Goal: Information Seeking & Learning: Compare options

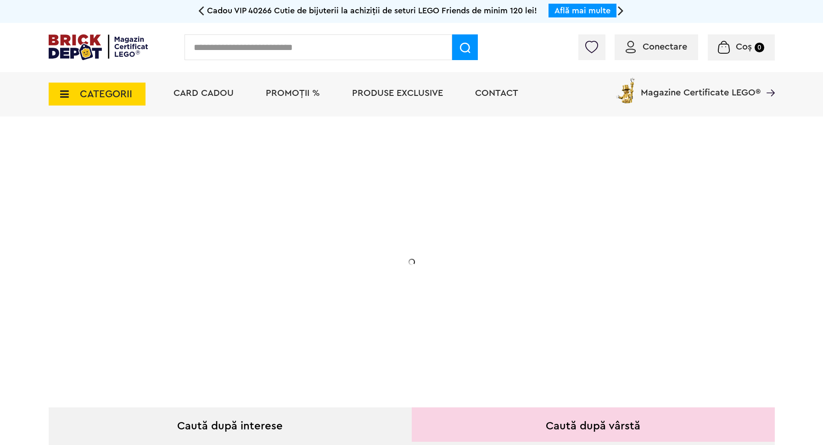
click at [84, 98] on span "CATEGORII" at bounding box center [106, 94] width 52 height 10
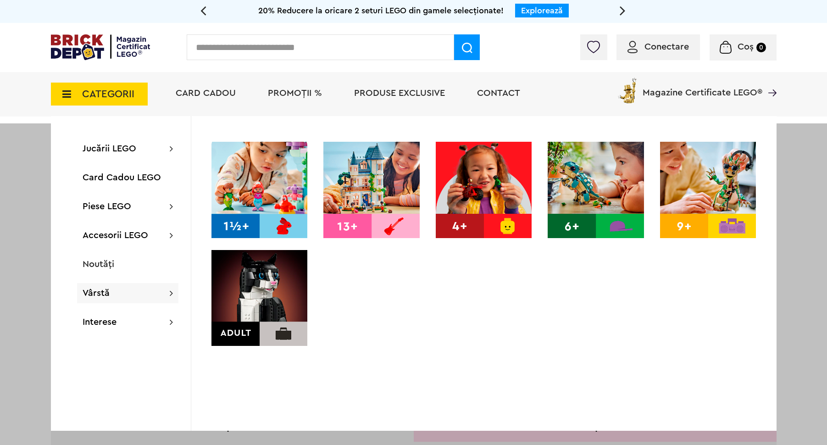
click at [606, 212] on img at bounding box center [596, 190] width 96 height 96
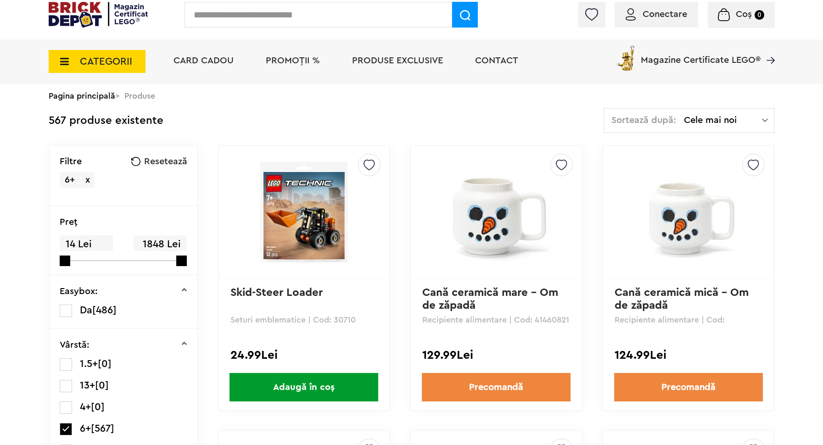
scroll to position [40, 0]
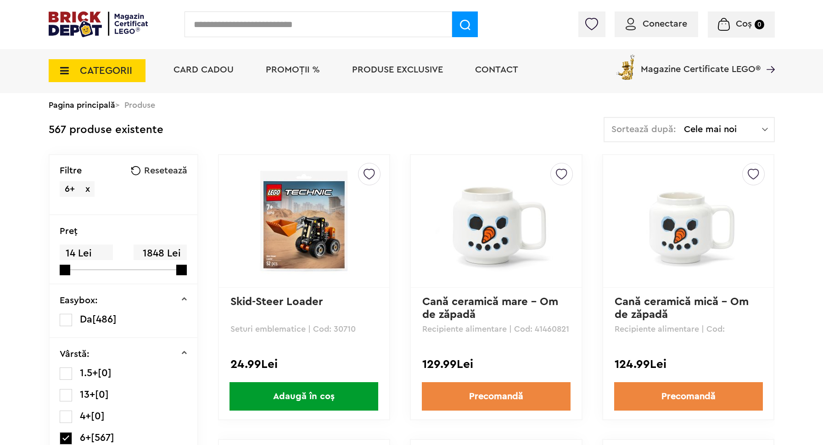
click at [754, 130] on span "Cele mai noi" at bounding box center [723, 129] width 78 height 9
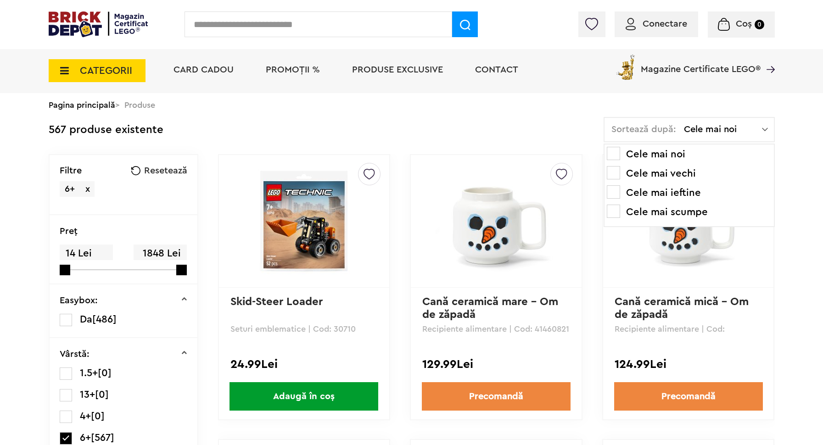
click at [620, 211] on span at bounding box center [613, 211] width 13 height 13
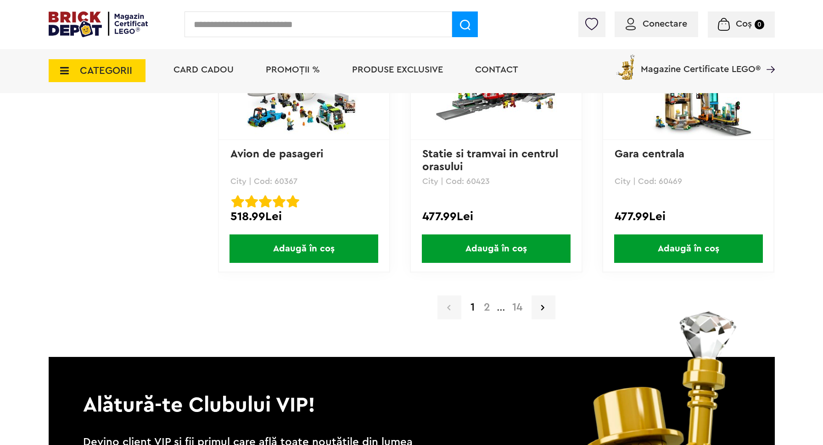
scroll to position [1850, 0]
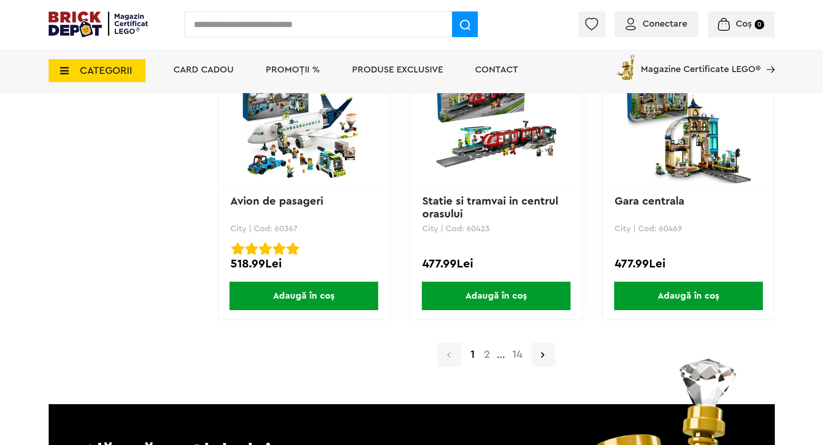
click at [487, 356] on a=6%2B&order=4&page=2"] "2" at bounding box center [487, 354] width 16 height 11
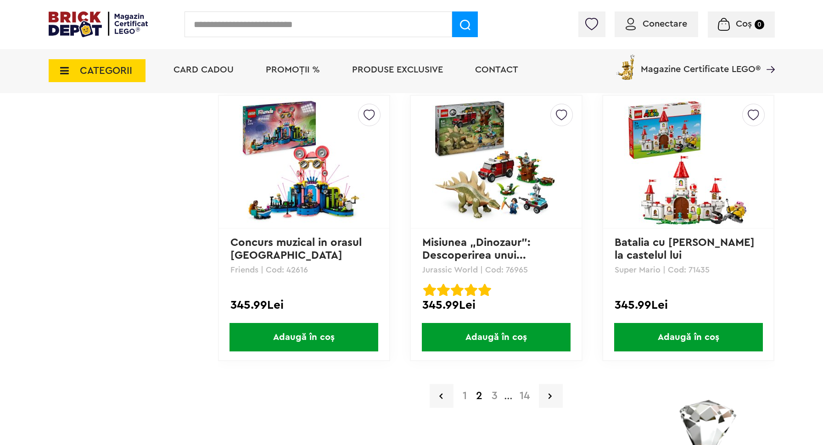
scroll to position [1815, 0]
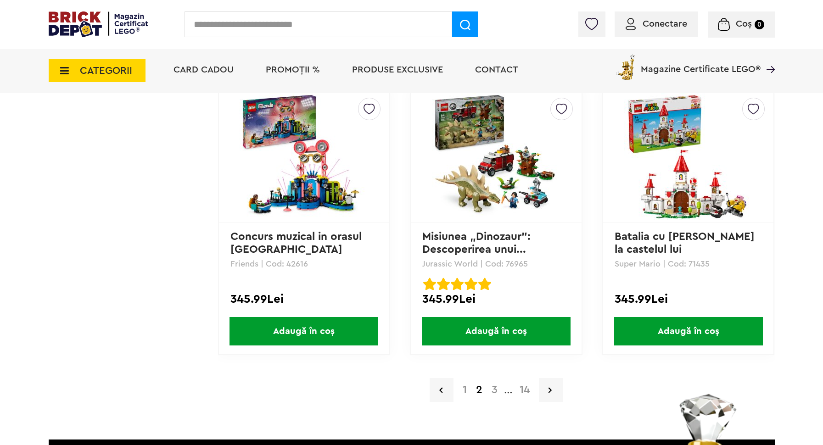
click at [496, 389] on a=6%2B&order=4&page=3"] "3" at bounding box center [494, 390] width 15 height 11
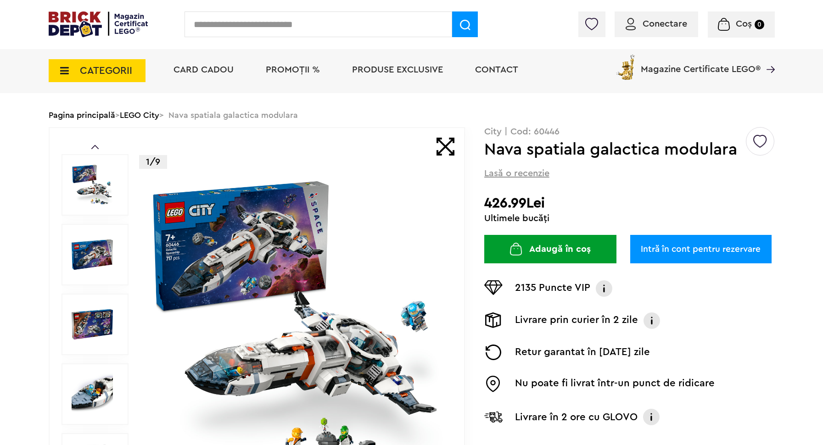
scroll to position [36, 0]
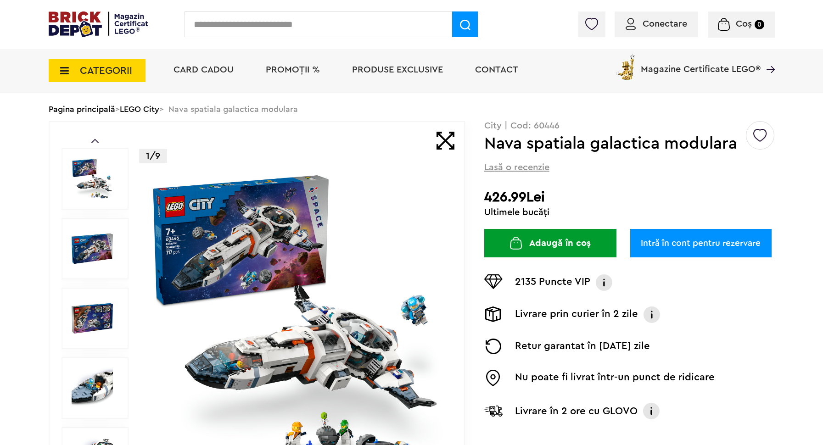
click at [550, 123] on p "City | Cod: 60446" at bounding box center [629, 125] width 291 height 9
copy p "60446"
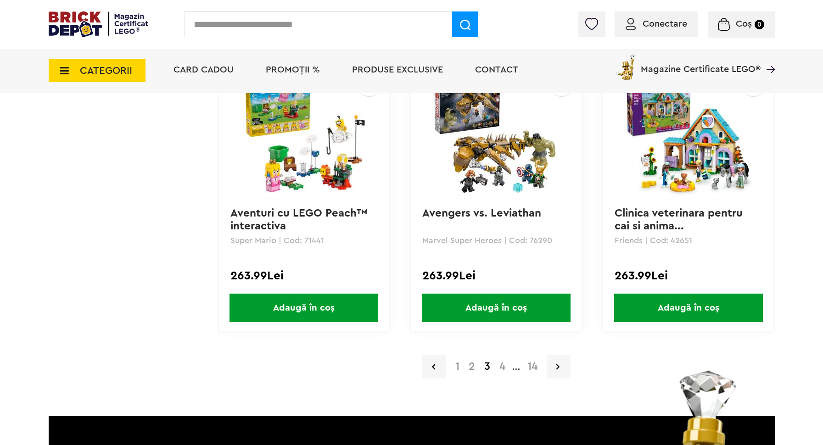
scroll to position [1886, 0]
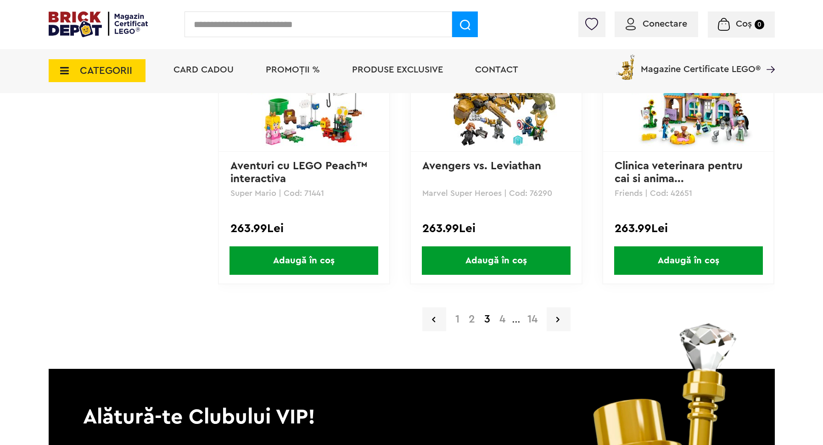
click at [502, 319] on a=6%2B&order=4&page=4"] "4" at bounding box center [502, 319] width 15 height 11
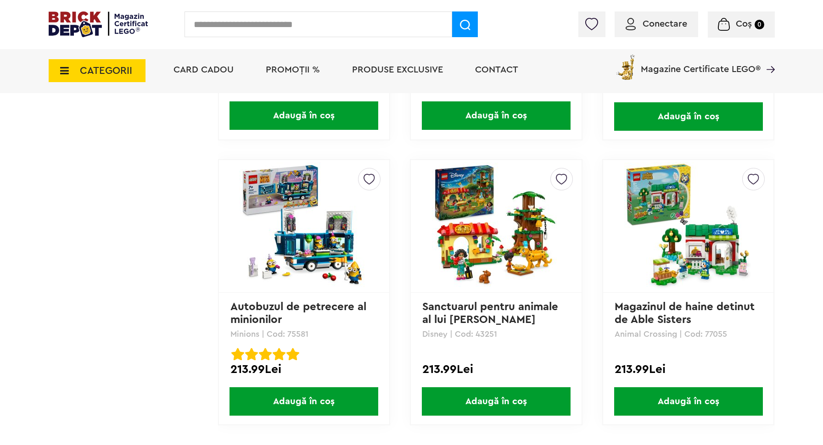
scroll to position [1951, 0]
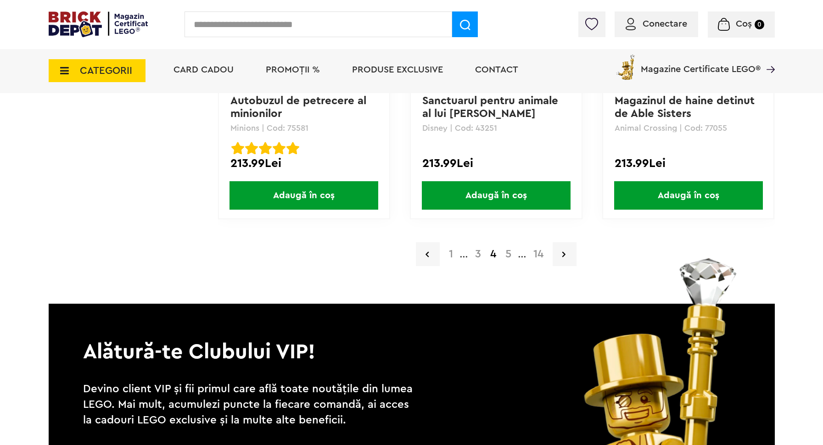
click at [511, 255] on a=6%2B&order=4&page=5"] "5" at bounding box center [508, 254] width 15 height 11
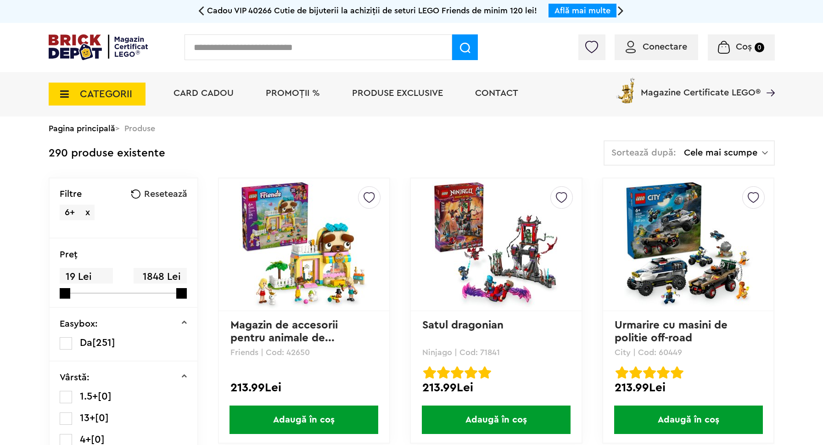
click at [358, 53] on input "text" at bounding box center [318, 47] width 268 height 26
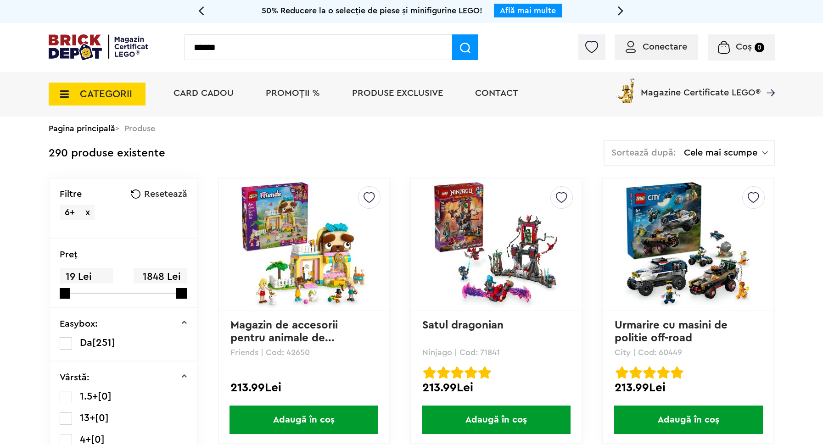
type input "******"
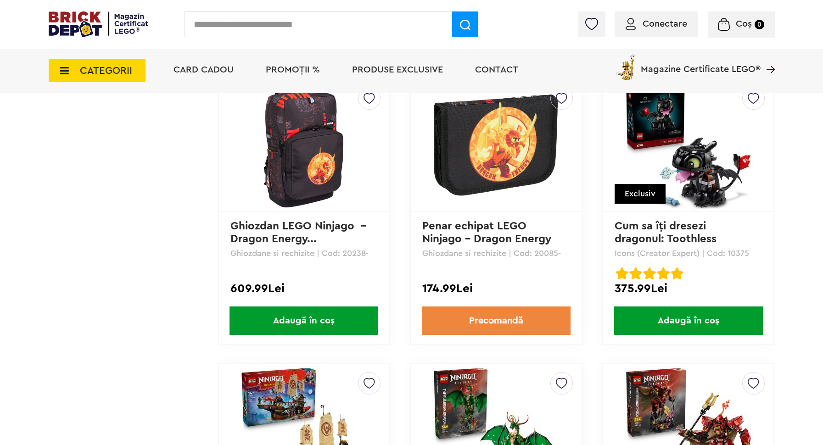
scroll to position [1529, 0]
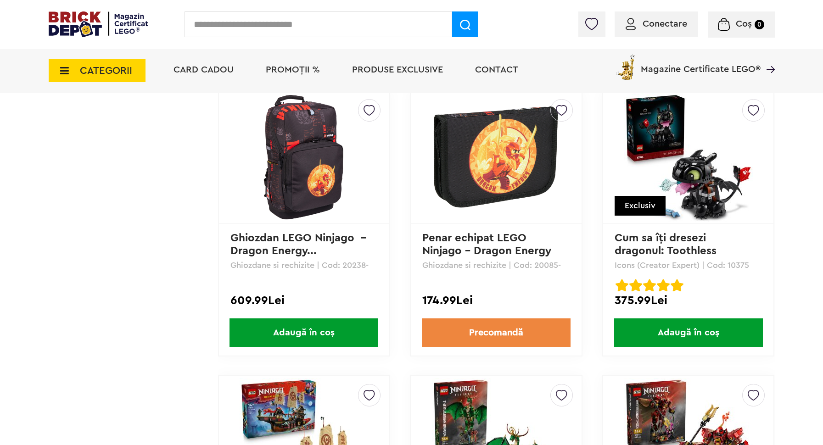
click at [668, 243] on link "Cum sa îţi dresezi dragonul: Toothless" at bounding box center [666, 245] width 102 height 24
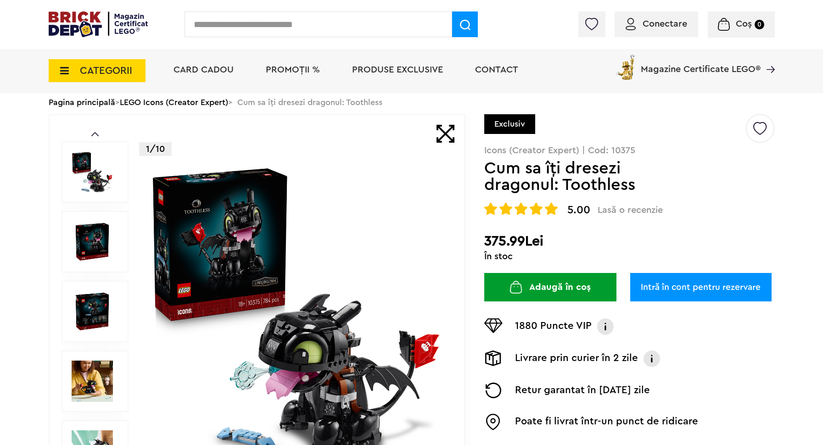
scroll to position [201, 0]
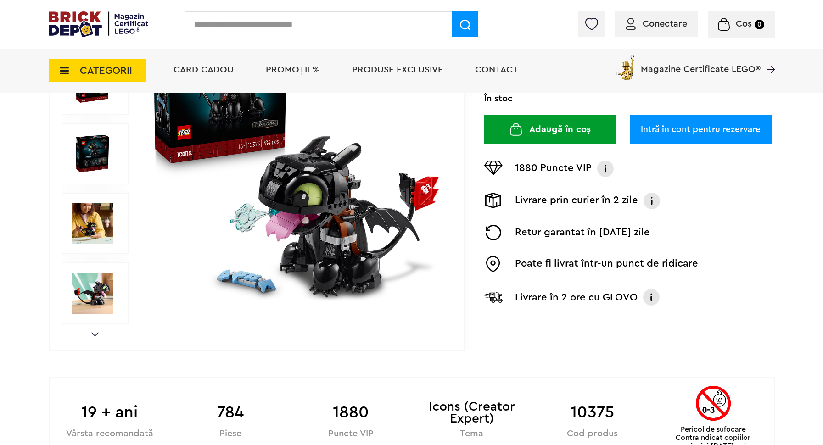
click at [97, 227] on img at bounding box center [92, 223] width 41 height 41
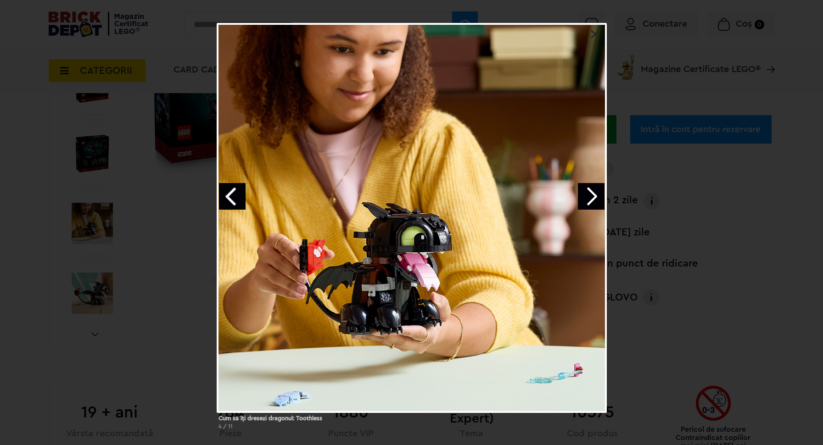
click at [598, 32] on link at bounding box center [595, 34] width 9 height 9
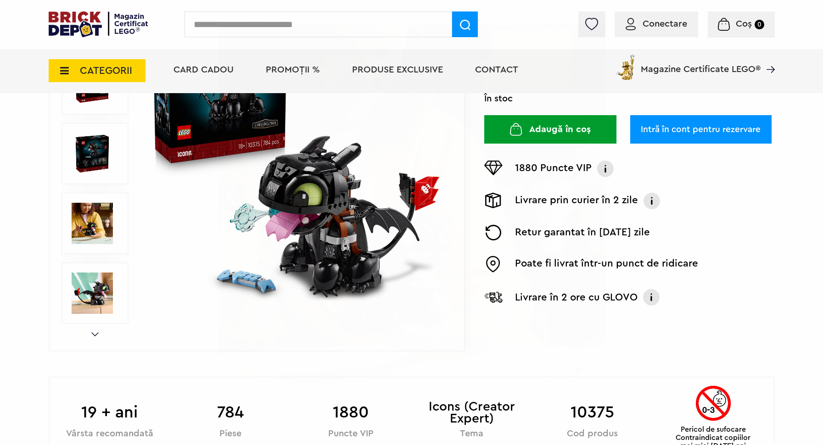
scroll to position [89, 0]
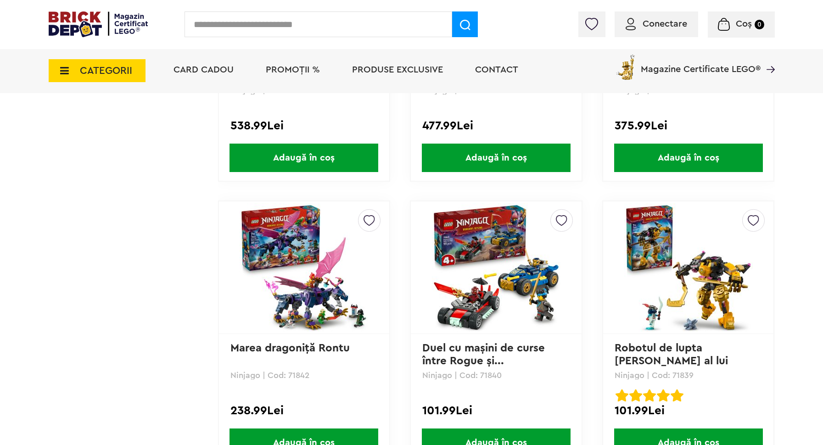
scroll to position [2415, 0]
